Goal: Task Accomplishment & Management: Manage account settings

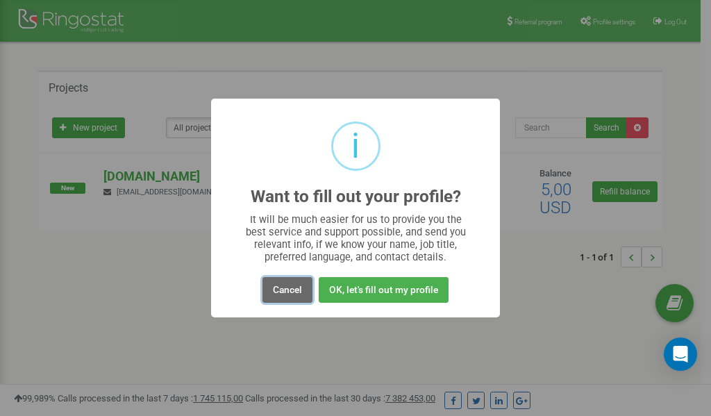
click at [289, 294] on button "Cancel" at bounding box center [288, 290] width 50 height 26
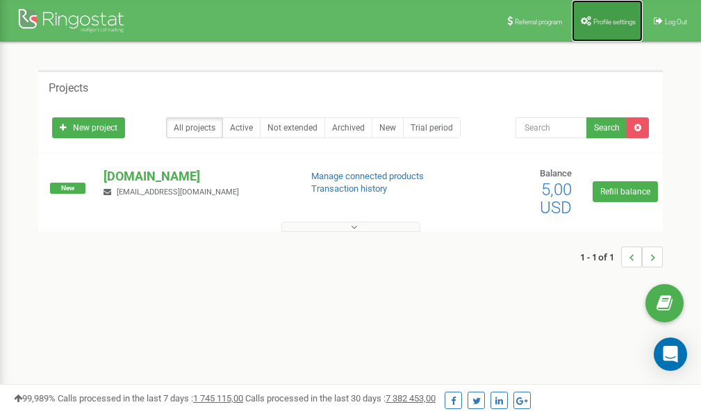
click at [597, 18] on span "Profile settings" at bounding box center [614, 22] width 42 height 8
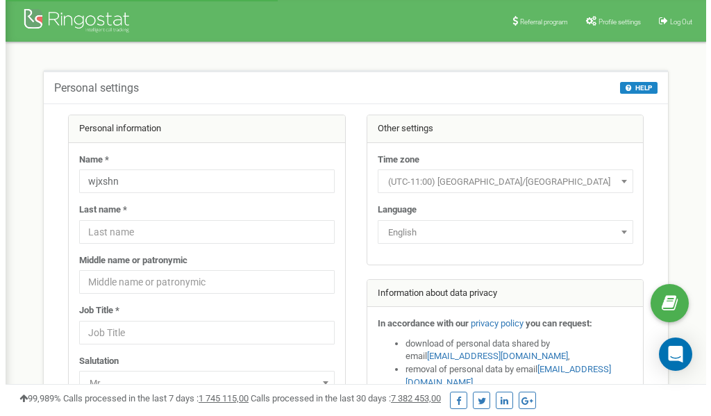
scroll to position [69, 0]
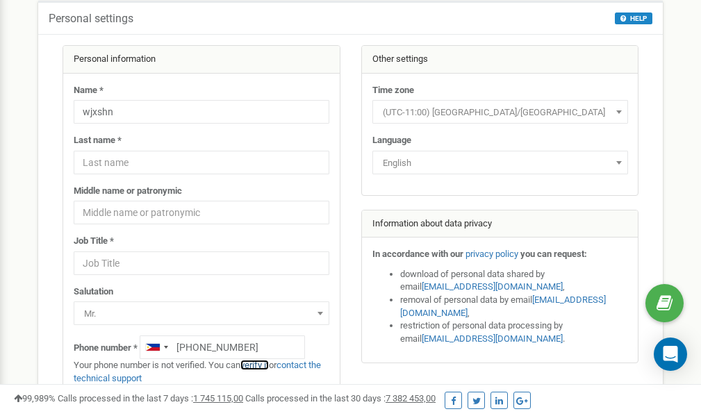
click at [265, 364] on link "verify it" at bounding box center [254, 365] width 28 height 10
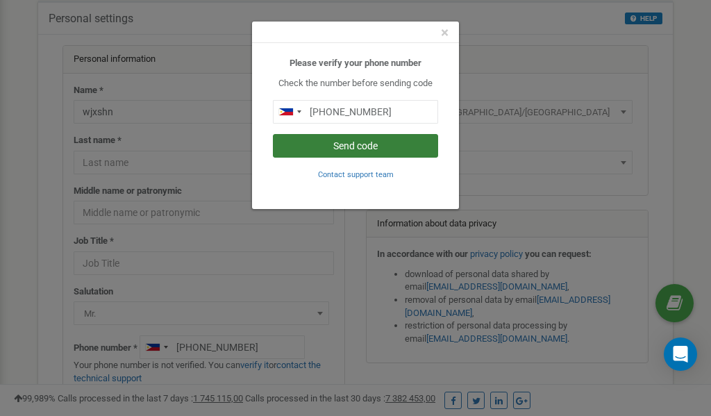
click at [309, 148] on button "Send code" at bounding box center [355, 146] width 165 height 24
